Goal: Task Accomplishment & Management: Complete application form

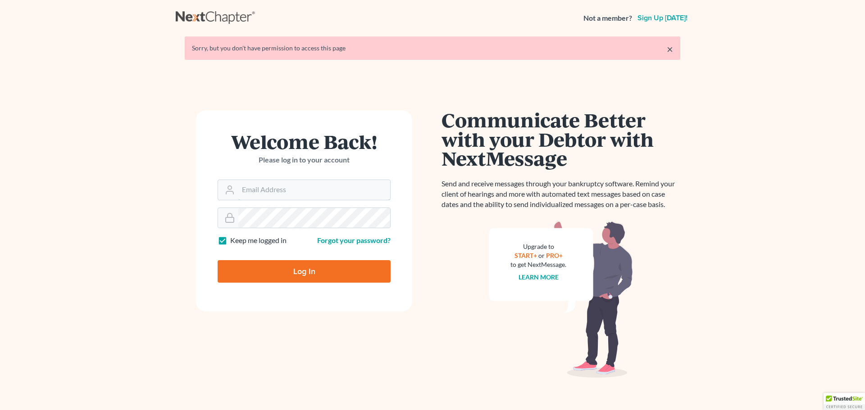
type input "[EMAIL_ADDRESS][DOMAIN_NAME]"
click at [314, 269] on input "Log In" at bounding box center [304, 271] width 173 height 23
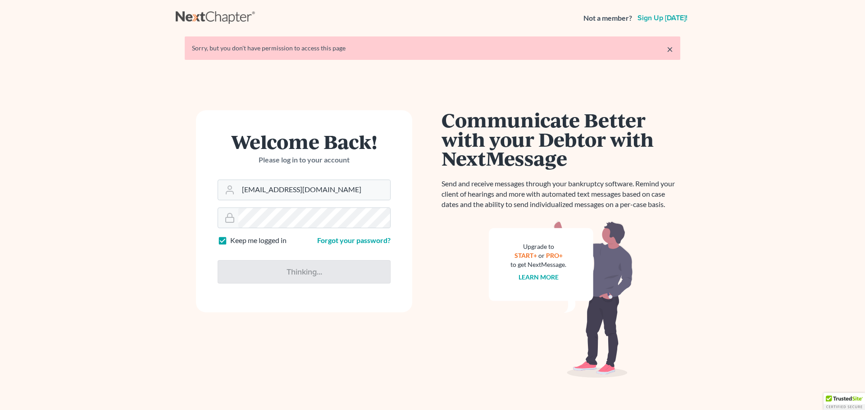
type input "Thinking..."
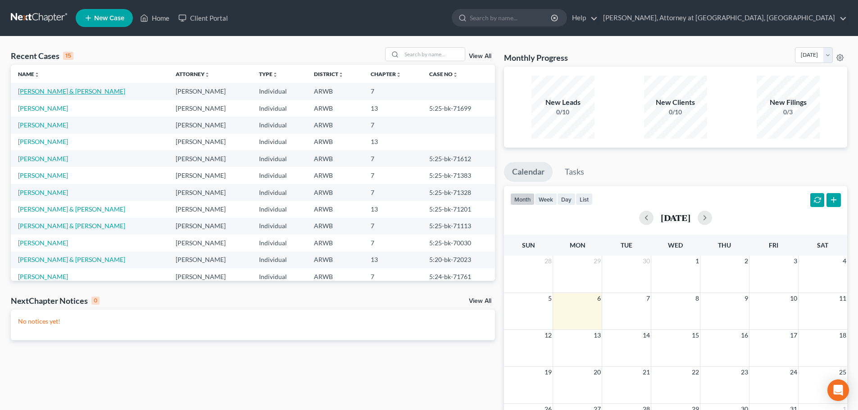
click at [48, 93] on link "Wimbley, Chairty & David" at bounding box center [71, 91] width 107 height 8
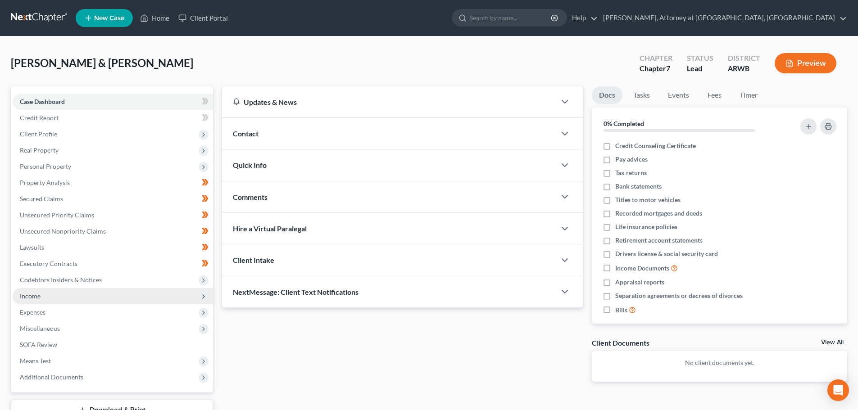
click at [37, 298] on span "Income" at bounding box center [30, 296] width 21 height 8
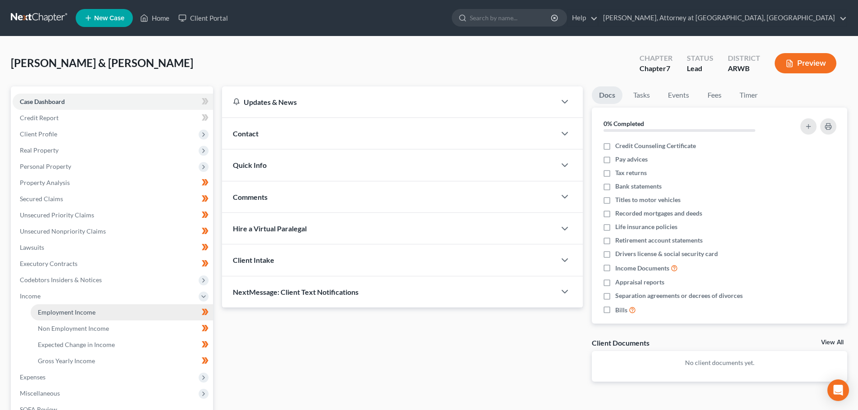
click at [50, 316] on link "Employment Income" at bounding box center [122, 312] width 182 height 16
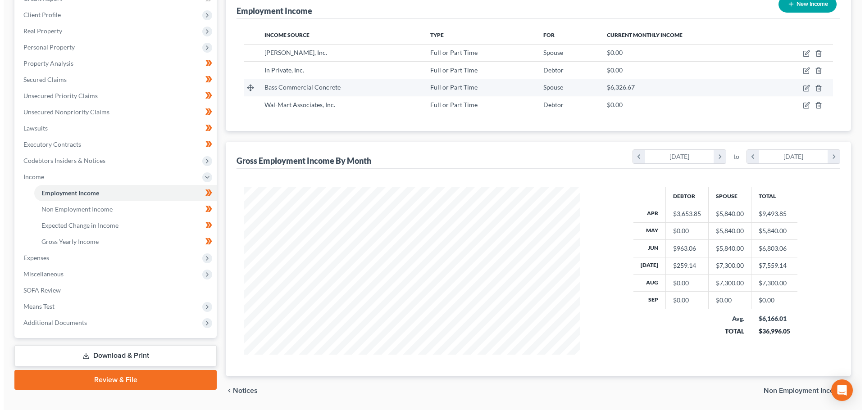
scroll to position [104, 0]
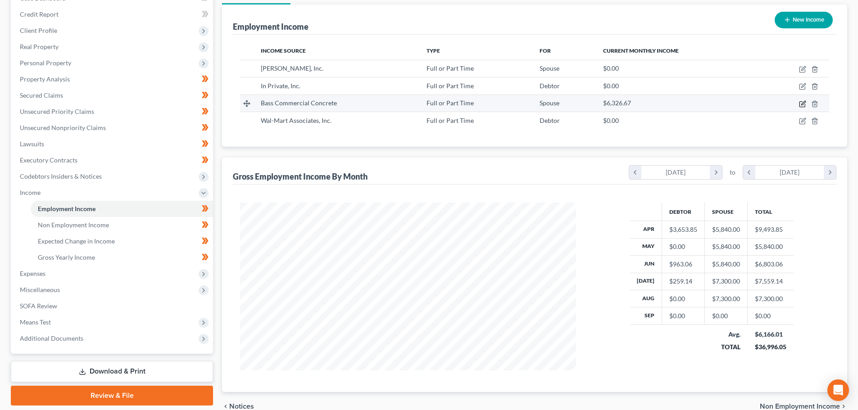
click at [805, 104] on icon "button" at bounding box center [801, 103] width 5 height 5
select select "0"
select select "2"
select select "3"
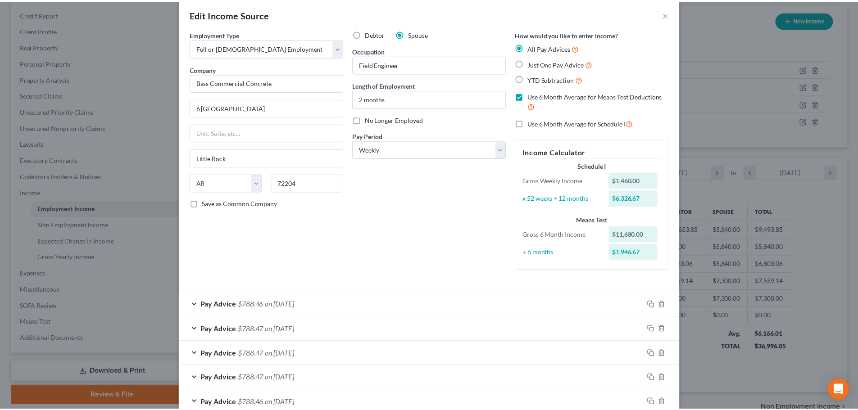
scroll to position [0, 0]
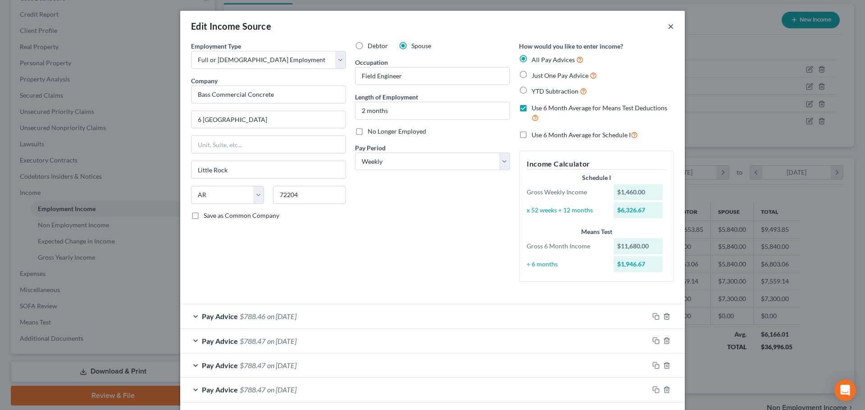
click at [668, 24] on button "×" at bounding box center [671, 26] width 6 height 11
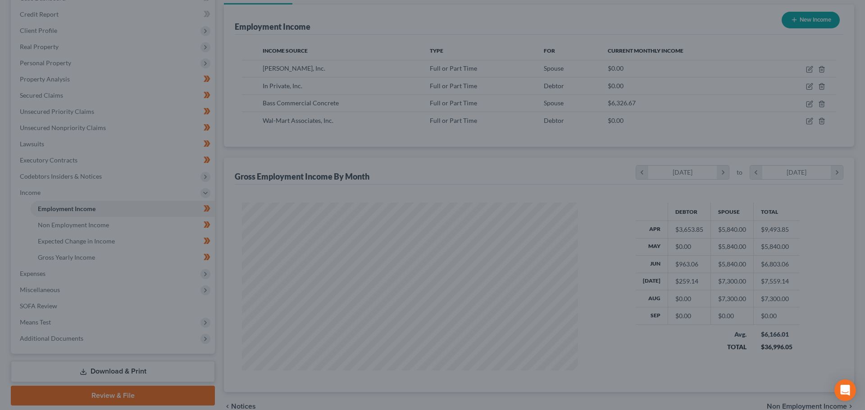
scroll to position [450245, 450059]
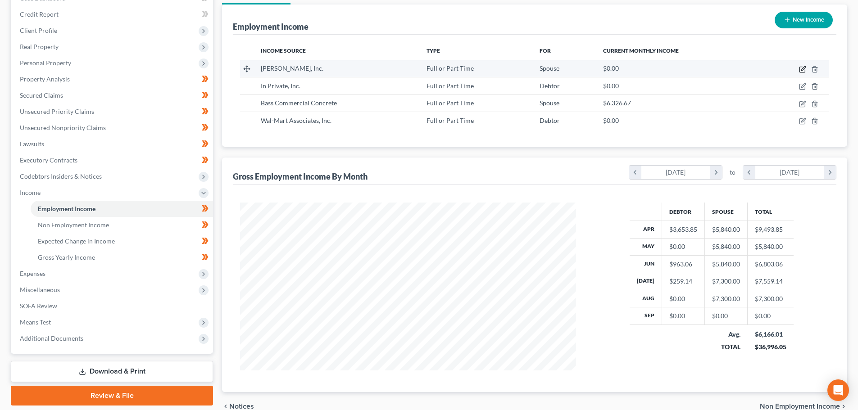
click at [802, 66] on icon "button" at bounding box center [802, 69] width 7 height 7
select select "0"
select select "2"
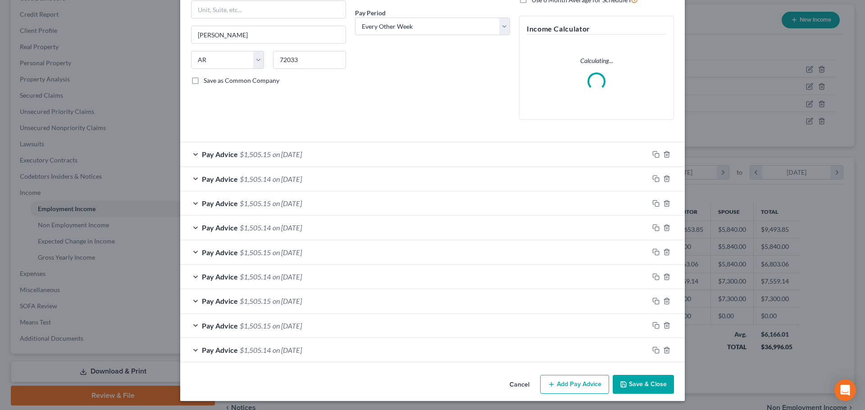
scroll to position [137, 0]
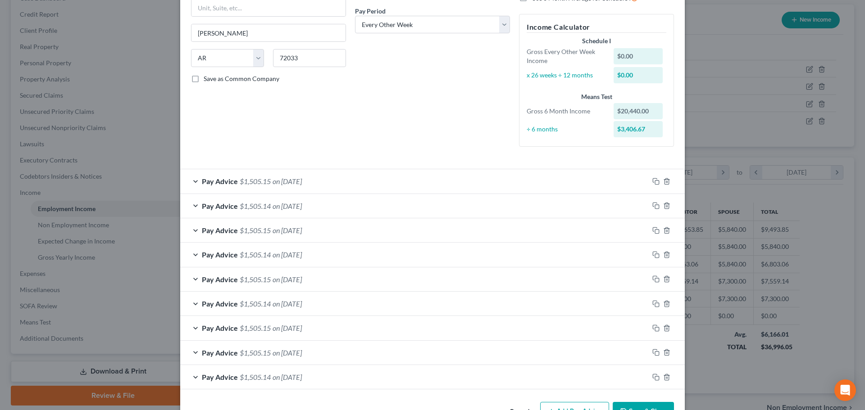
click at [363, 156] on form "Employment Type * Select Full or Part Time Employment Self Employment Company *…" at bounding box center [432, 147] width 483 height 485
click at [612, 185] on div "Pay Advice $1,505.15 on 07/03/2025" at bounding box center [414, 181] width 468 height 24
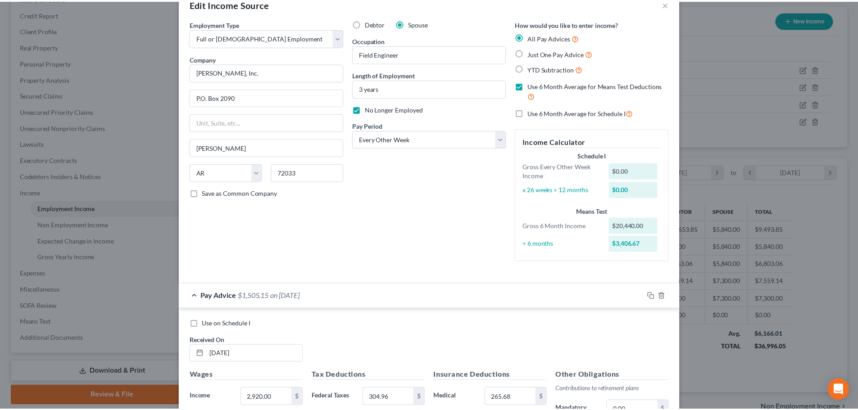
scroll to position [0, 0]
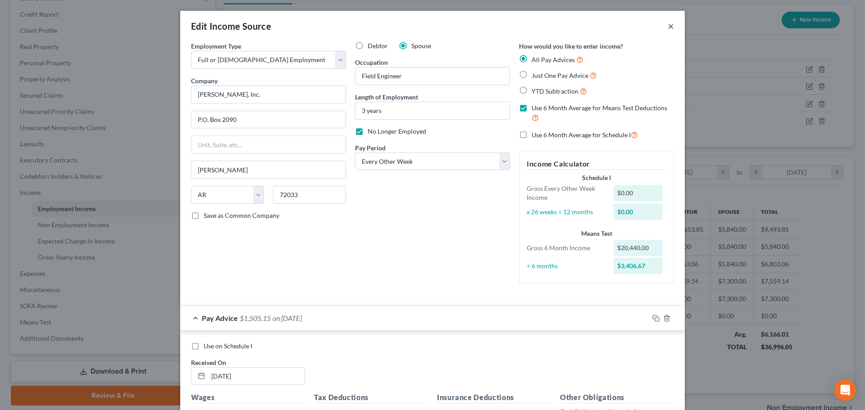
click at [669, 25] on button "×" at bounding box center [671, 26] width 6 height 11
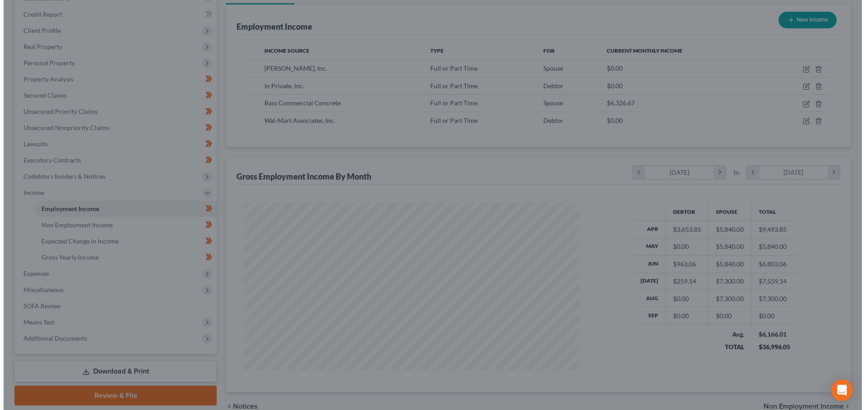
scroll to position [450245, 450059]
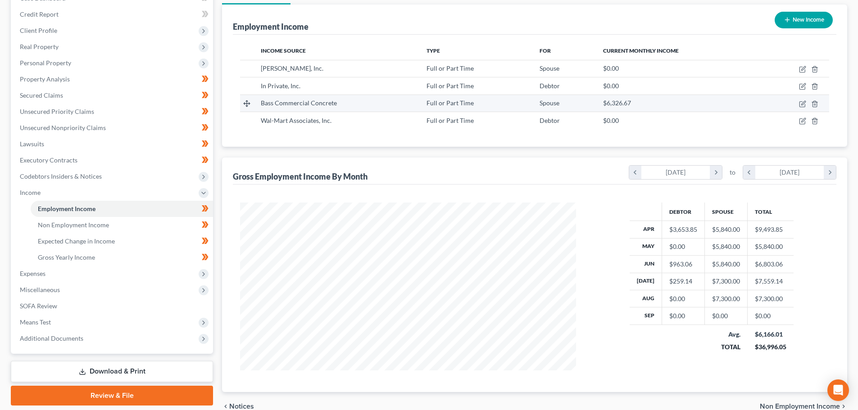
click at [803, 108] on td at bounding box center [795, 103] width 68 height 17
click at [802, 104] on icon "button" at bounding box center [802, 103] width 7 height 7
select select "0"
select select "2"
select select "3"
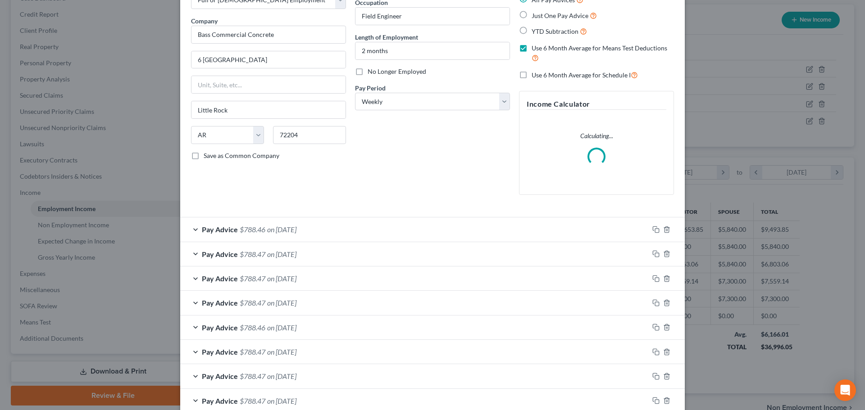
scroll to position [112, 0]
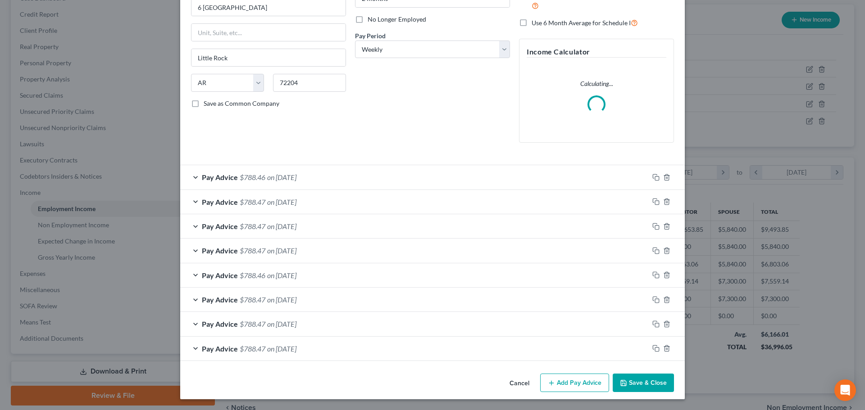
click at [315, 272] on div "Pay Advice $788.46 on 08/01/2025" at bounding box center [414, 275] width 468 height 24
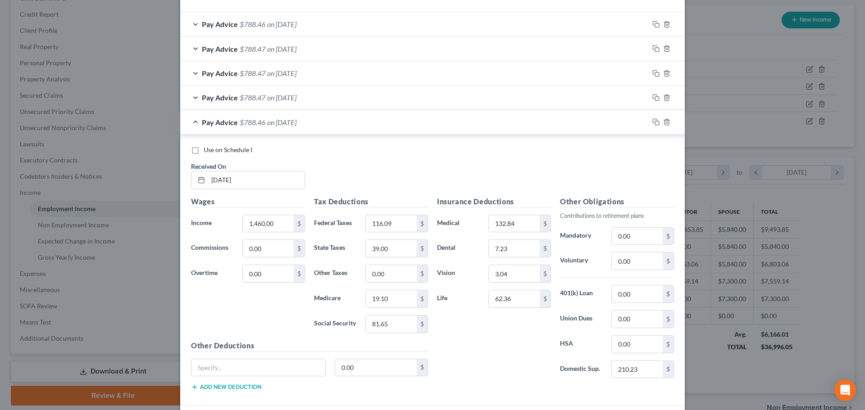
scroll to position [411, 0]
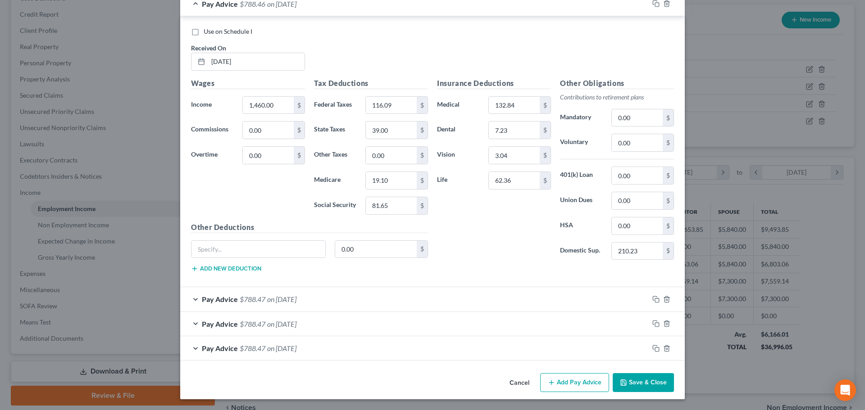
click at [282, 348] on span "on 07/11/2025" at bounding box center [281, 348] width 29 height 9
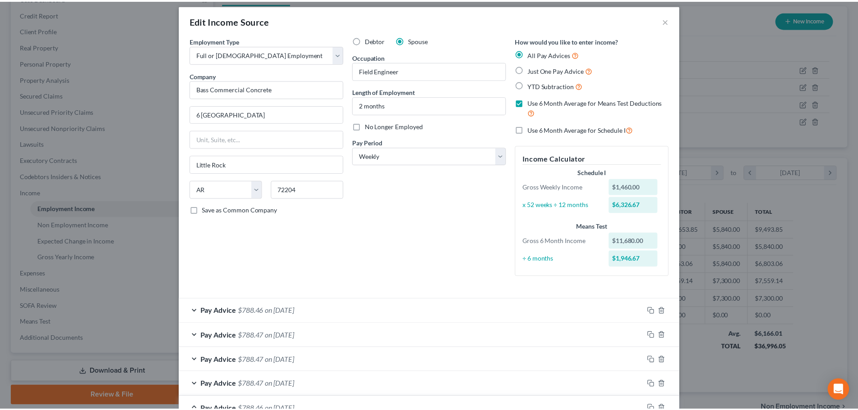
scroll to position [0, 0]
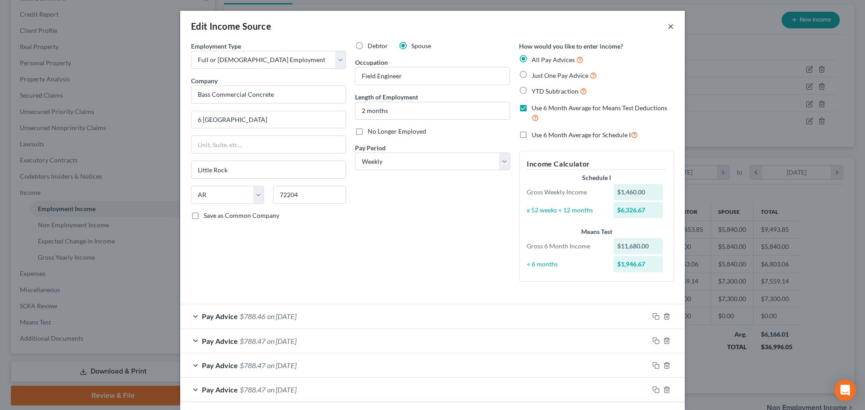
click at [668, 28] on button "×" at bounding box center [671, 26] width 6 height 11
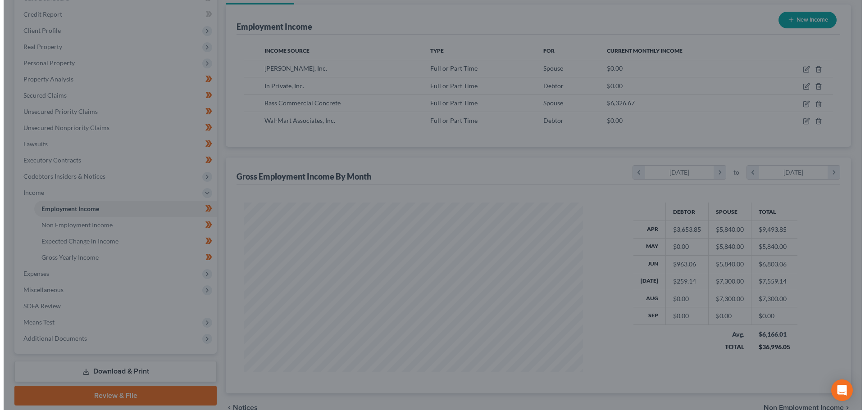
scroll to position [450245, 450059]
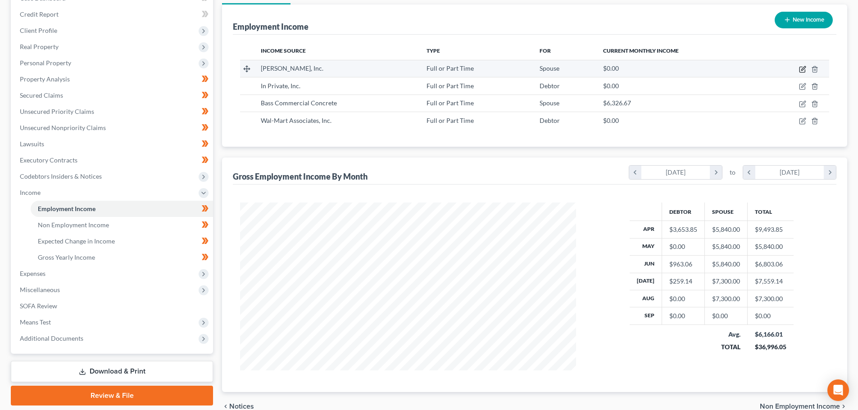
click at [799, 68] on icon "button" at bounding box center [801, 69] width 5 height 5
select select "0"
select select "2"
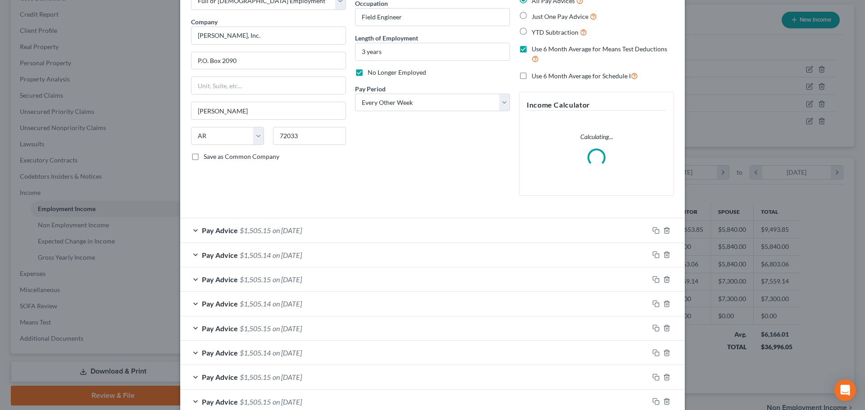
scroll to position [137, 0]
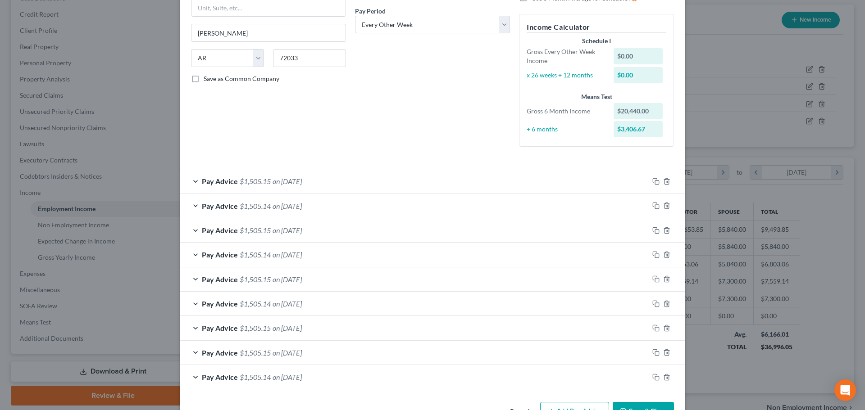
click at [527, 180] on div "Pay Advice $1,505.15 on 07/03/2025" at bounding box center [414, 181] width 468 height 24
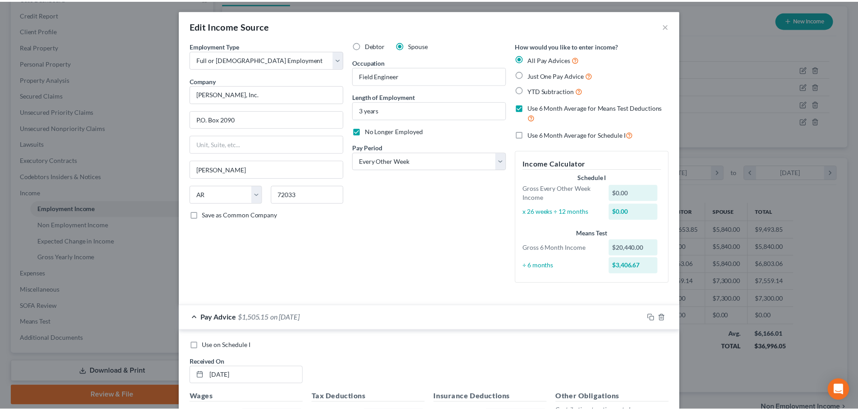
scroll to position [0, 0]
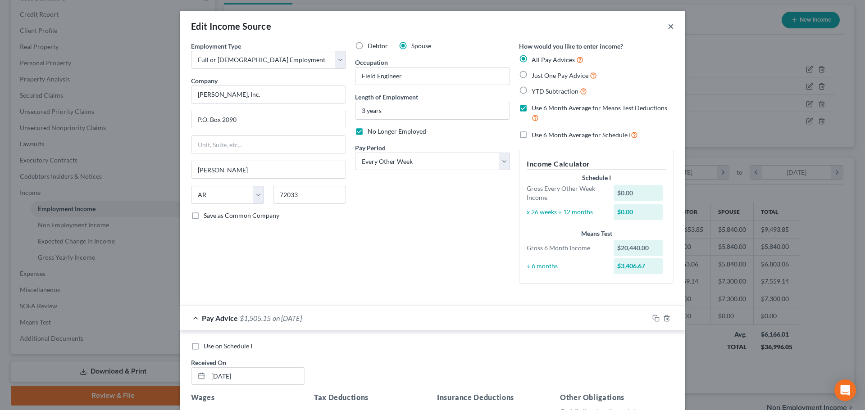
click at [668, 28] on button "×" at bounding box center [671, 26] width 6 height 11
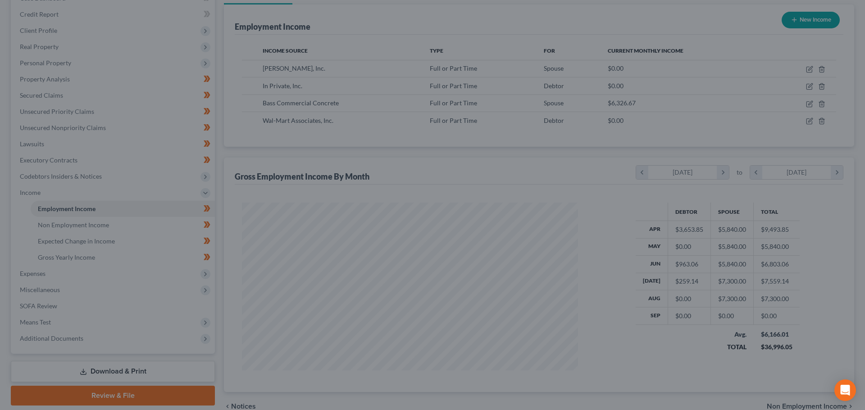
scroll to position [450245, 450059]
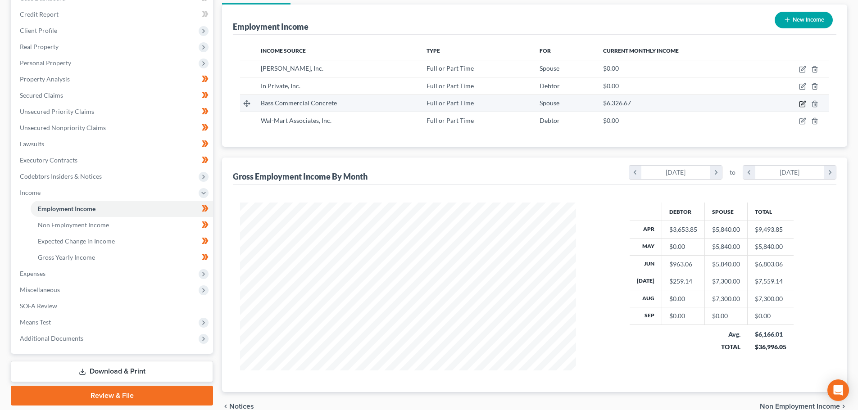
click at [801, 104] on icon "button" at bounding box center [802, 103] width 7 height 7
select select "0"
select select "2"
select select "3"
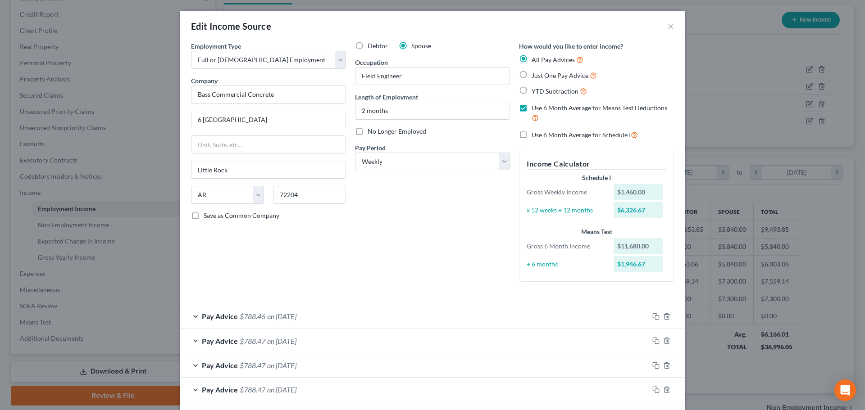
scroll to position [139, 0]
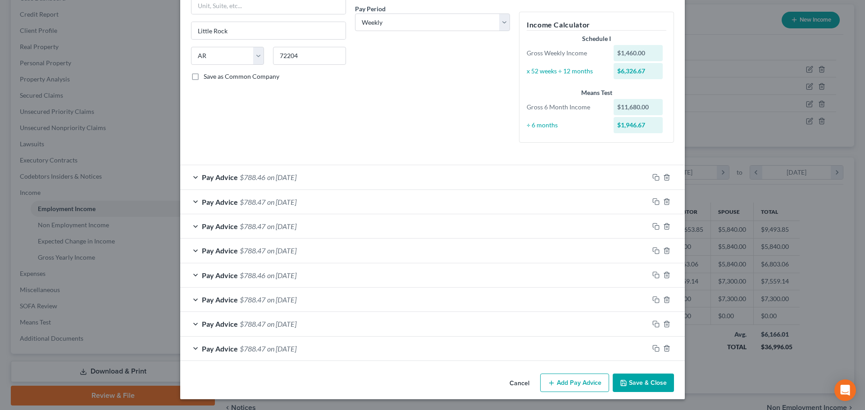
click at [621, 347] on div "Pay Advice $788.47 on 07/11/2025" at bounding box center [414, 349] width 468 height 24
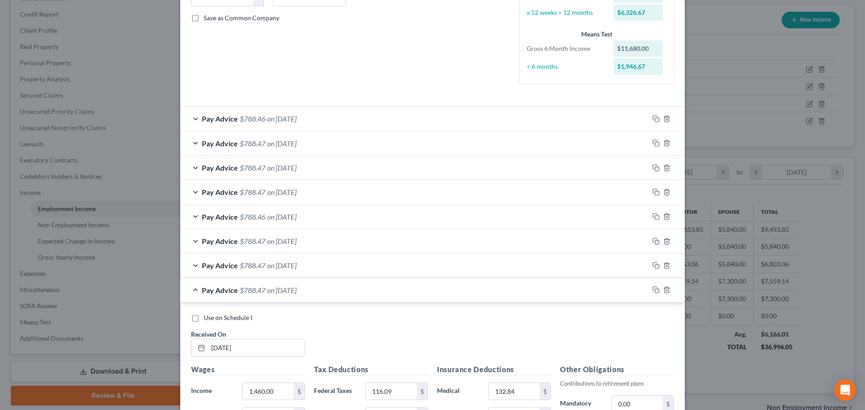
scroll to position [319, 0]
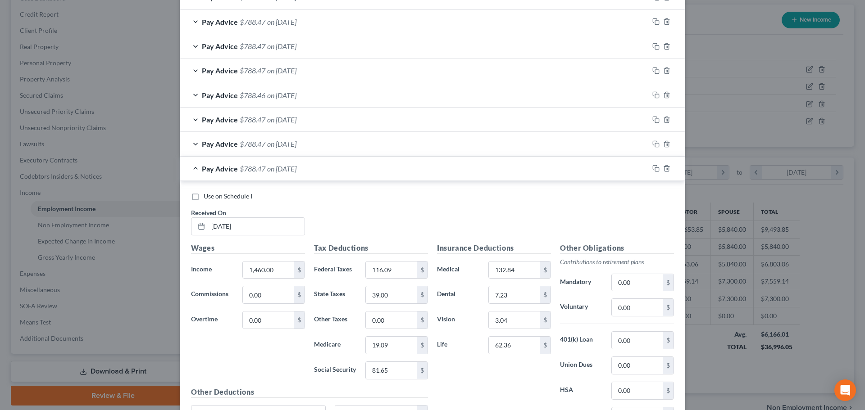
click at [296, 144] on span "on 07/18/2025" at bounding box center [281, 144] width 29 height 9
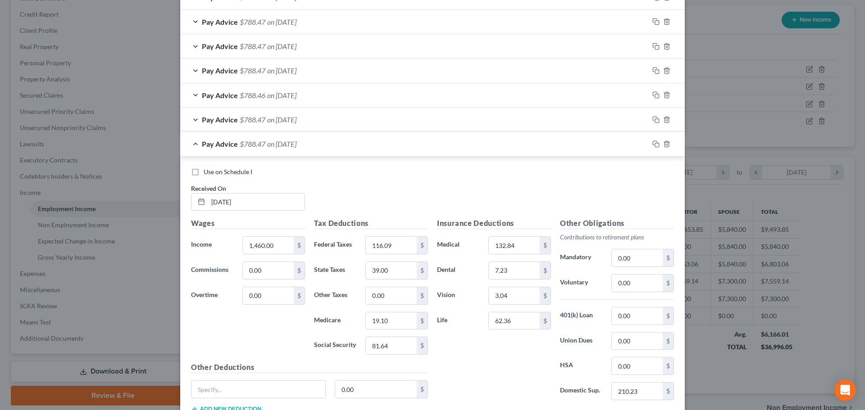
click at [290, 115] on div "Pay Advice $788.47 on 07/25/2025" at bounding box center [414, 120] width 468 height 24
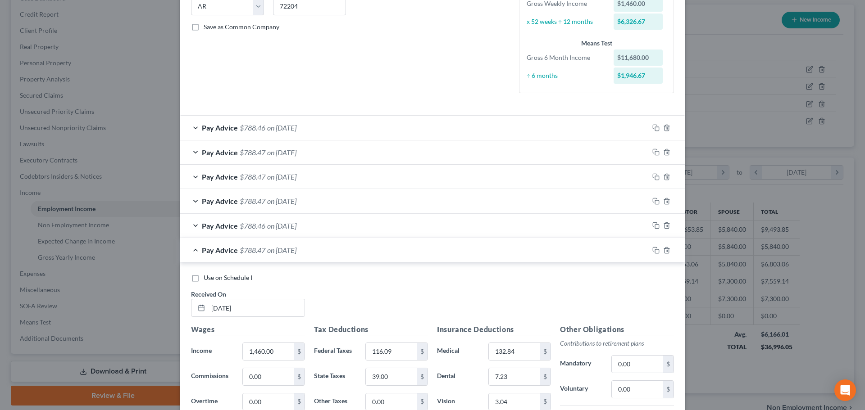
scroll to position [184, 0]
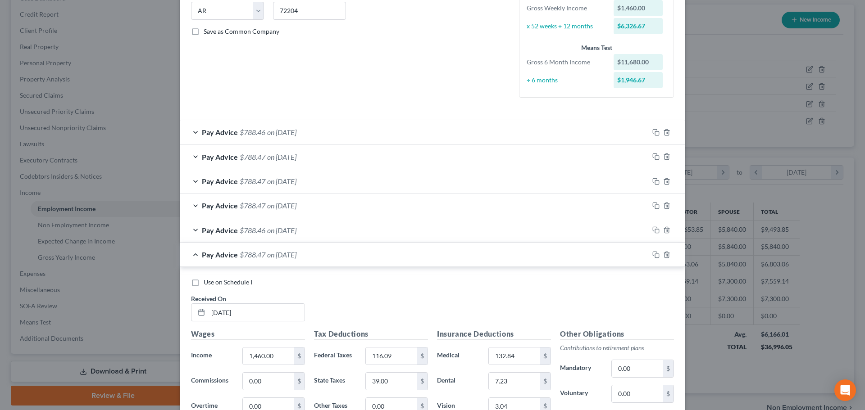
click at [314, 129] on div "Pay Advice $788.46 on 08/29/2025" at bounding box center [414, 132] width 468 height 24
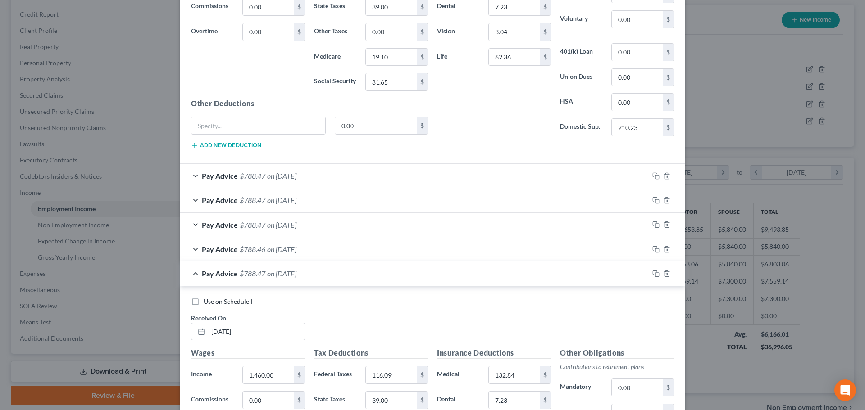
scroll to position [545, 0]
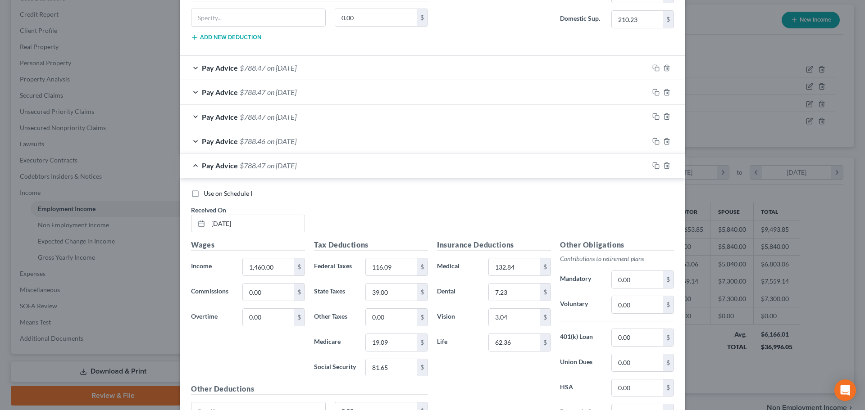
click at [296, 140] on span "on 08/01/2025" at bounding box center [281, 141] width 29 height 9
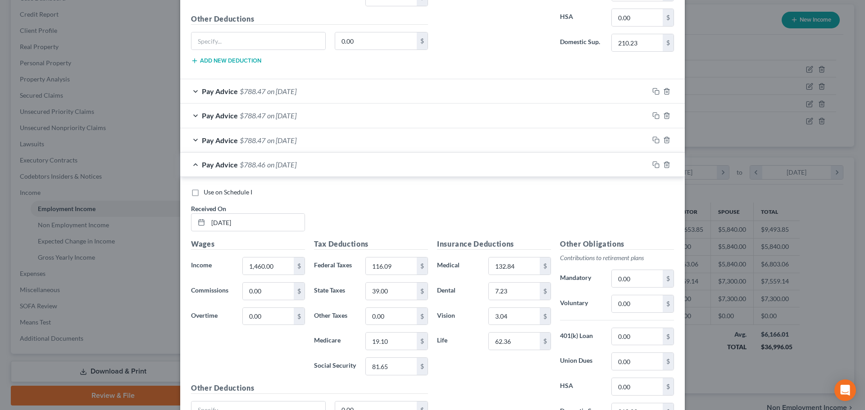
scroll to position [500, 0]
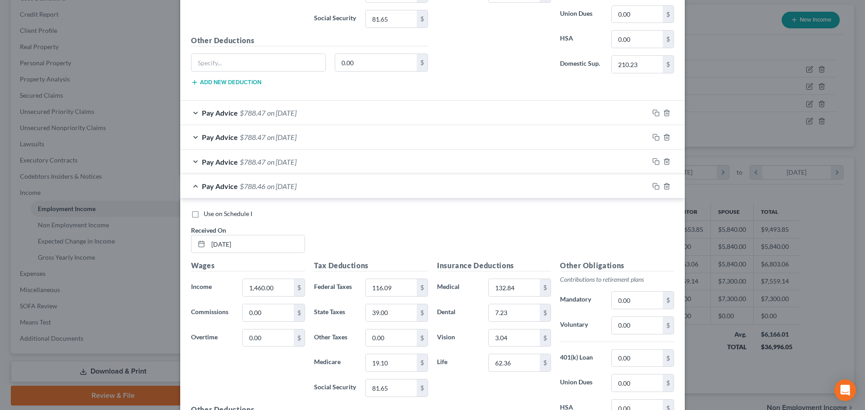
click at [296, 163] on span "on 08/08/2025" at bounding box center [281, 162] width 29 height 9
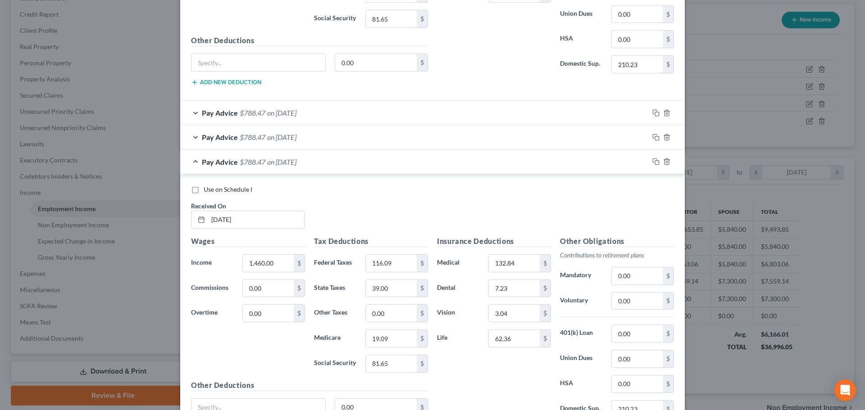
click at [300, 132] on div "Pay Advice $788.47 on 08/15/2025" at bounding box center [414, 137] width 468 height 24
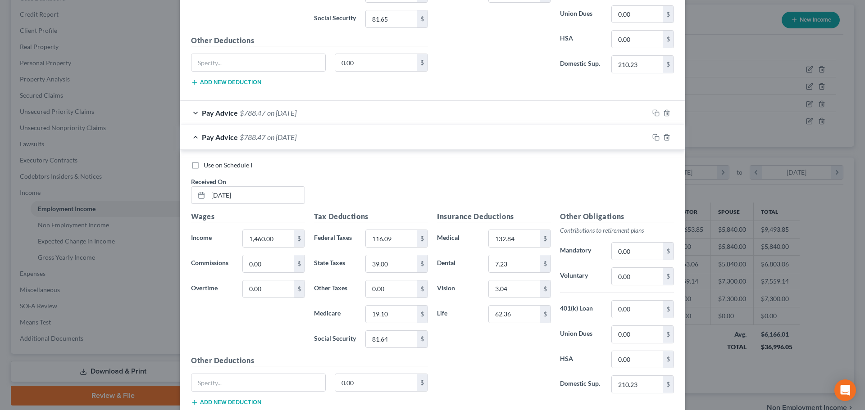
click at [278, 109] on span "on 08/22/2025" at bounding box center [281, 113] width 29 height 9
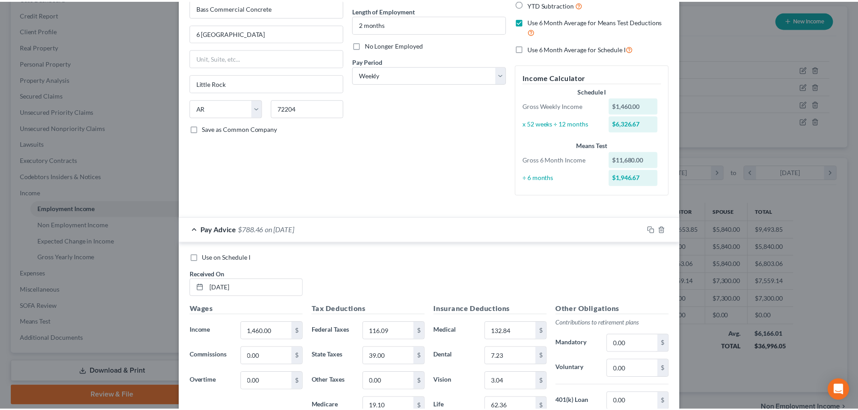
scroll to position [0, 0]
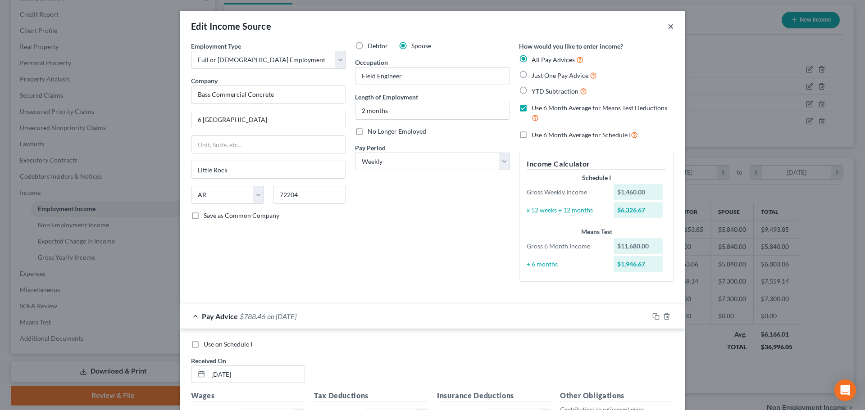
click at [668, 26] on button "×" at bounding box center [671, 26] width 6 height 11
